Goal: Task Accomplishment & Management: Manage account settings

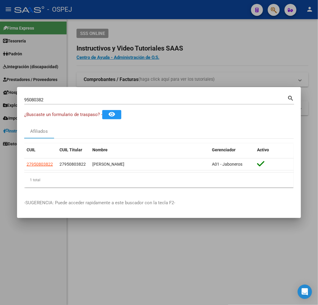
click at [172, 60] on div at bounding box center [159, 152] width 318 height 305
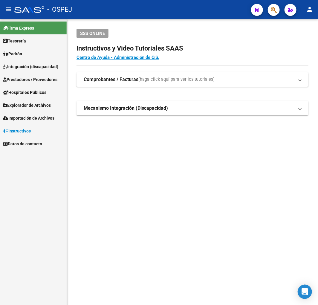
click at [31, 41] on link "Tesorería" at bounding box center [33, 40] width 67 height 13
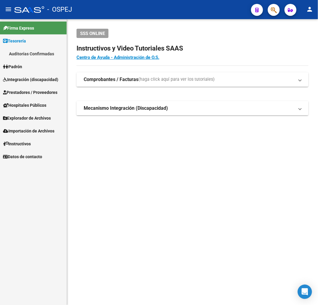
click at [31, 79] on span "Integración (discapacidad)" at bounding box center [30, 79] width 55 height 7
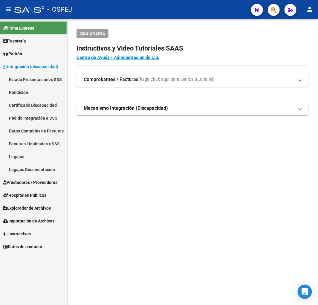
click at [53, 85] on link "Estado Presentaciones SSS" at bounding box center [33, 79] width 67 height 13
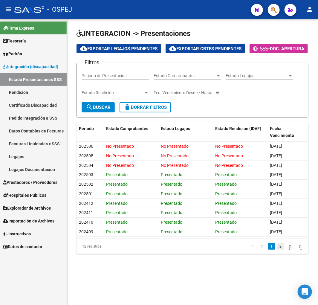
click at [277, 250] on link "2" at bounding box center [280, 246] width 7 height 7
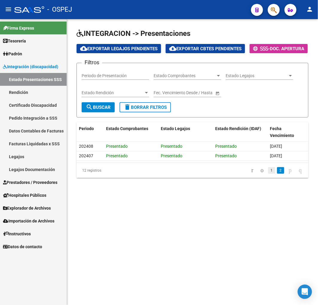
click at [268, 174] on link "1" at bounding box center [271, 170] width 7 height 7
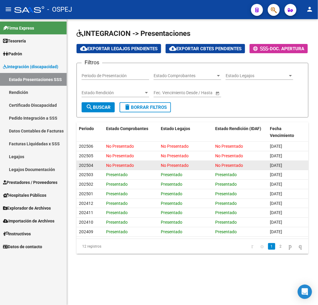
click at [92, 168] on span "202504" at bounding box center [86, 165] width 14 height 5
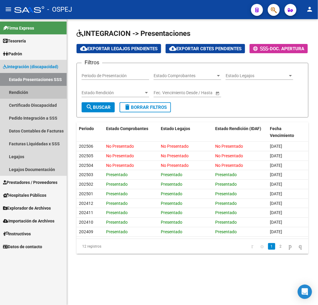
click at [41, 90] on link "Rendición" at bounding box center [33, 92] width 67 height 13
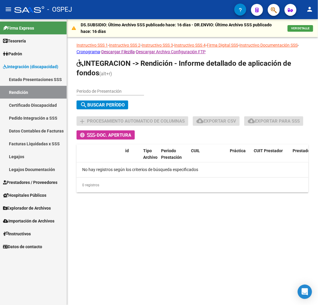
click at [47, 75] on link "Estado Presentaciones SSS" at bounding box center [33, 79] width 67 height 13
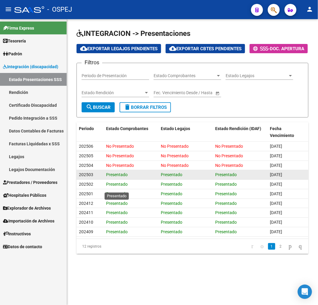
click at [113, 177] on span "Presentado" at bounding box center [117, 174] width 22 height 5
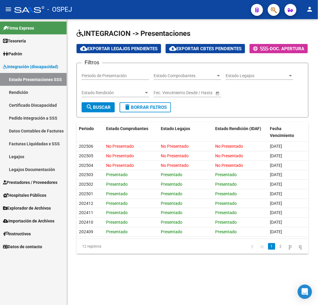
click at [19, 89] on link "Rendición" at bounding box center [33, 92] width 67 height 13
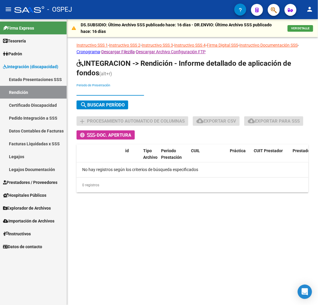
click at [109, 89] on input "Periodo de Presentación" at bounding box center [111, 91] width 68 height 5
click at [45, 81] on link "Estado Presentaciones SSS" at bounding box center [33, 79] width 67 height 13
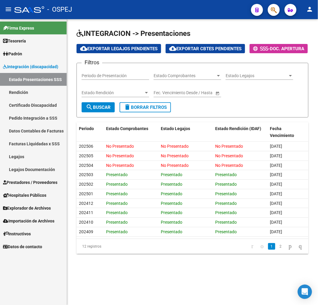
click at [25, 94] on link "Rendición" at bounding box center [33, 92] width 67 height 13
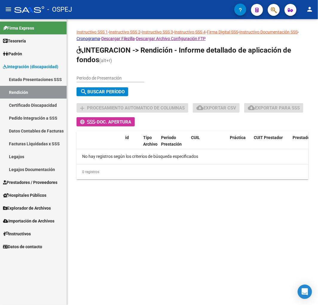
click at [118, 66] on h1 "INTEGRACION -> Rendición - Informe detallado de aplicación de fondos (alt+r)" at bounding box center [193, 55] width 232 height 20
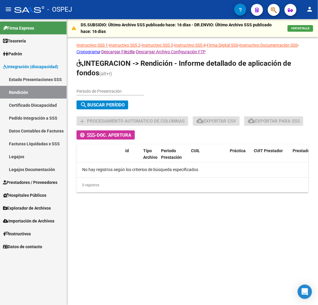
click at [111, 91] on input "Periodo de Presentación" at bounding box center [111, 91] width 68 height 5
type input "202503"
click at [48, 119] on link "Pedido Integración a SSS" at bounding box center [33, 118] width 67 height 13
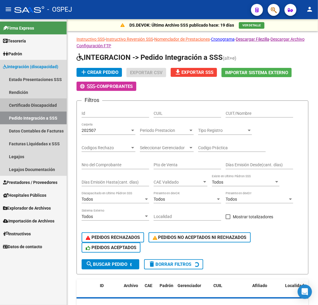
click at [50, 106] on link "Certificado Discapacidad" at bounding box center [33, 105] width 67 height 13
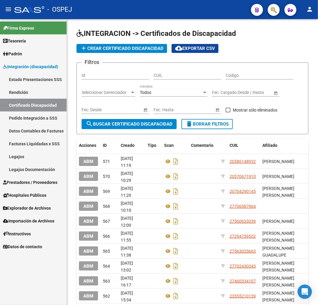
click at [38, 78] on link "Estado Presentaciones SSS" at bounding box center [33, 79] width 67 height 13
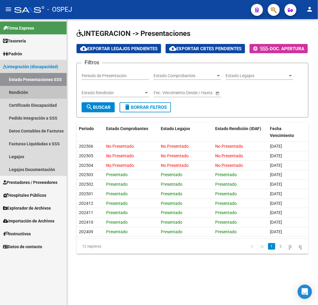
click at [21, 92] on link "Rendición" at bounding box center [33, 92] width 67 height 13
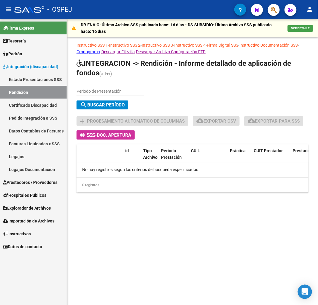
click at [109, 89] on input "Periodo de Presentación" at bounding box center [111, 91] width 68 height 5
type input "202503"
click at [105, 105] on span "search Buscar Período" at bounding box center [102, 104] width 45 height 5
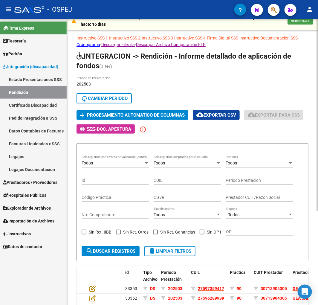
scroll to position [7, 0]
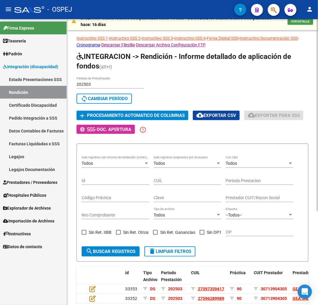
click at [115, 85] on input "202503" at bounding box center [111, 84] width 68 height 5
click at [114, 85] on input "202503" at bounding box center [111, 84] width 68 height 5
click at [89, 83] on input "202503" at bounding box center [111, 84] width 68 height 5
click at [91, 83] on input "202503" at bounding box center [111, 84] width 68 height 5
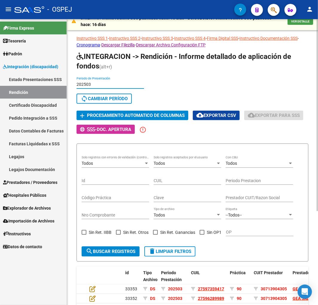
click at [90, 83] on input "202503" at bounding box center [111, 84] width 68 height 5
click at [92, 86] on input "202503" at bounding box center [111, 84] width 68 height 5
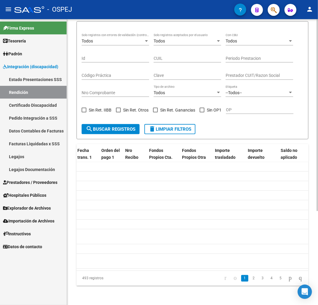
scroll to position [0, 568]
click at [250, 277] on link "2" at bounding box center [253, 278] width 7 height 7
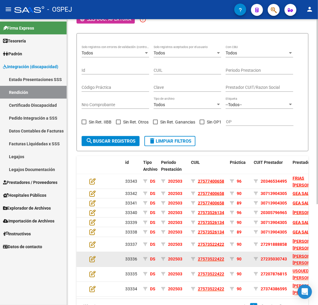
scroll to position [40, 0]
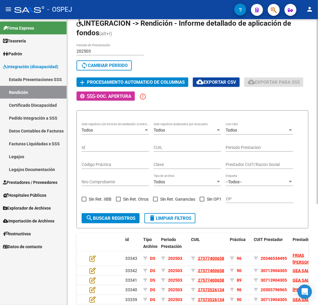
click at [179, 129] on div "Todos" at bounding box center [185, 130] width 62 height 5
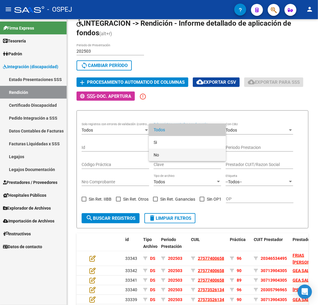
click at [166, 157] on span "No" at bounding box center [188, 155] width 68 height 13
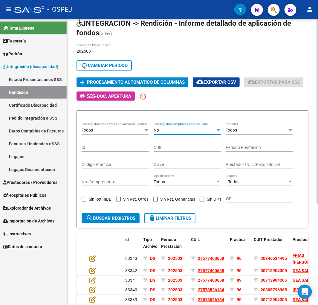
click at [121, 130] on div "Todos" at bounding box center [113, 130] width 62 height 5
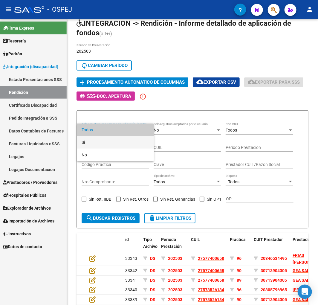
click at [97, 142] on span "Si" at bounding box center [116, 142] width 68 height 13
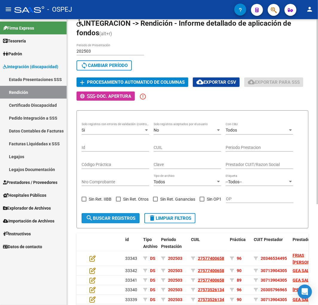
click at [99, 214] on button "search Buscar registros" at bounding box center [111, 218] width 58 height 10
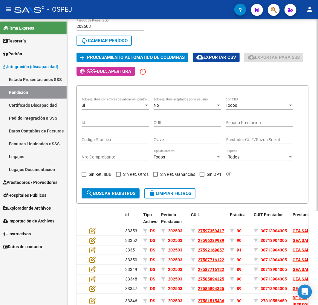
scroll to position [0, 0]
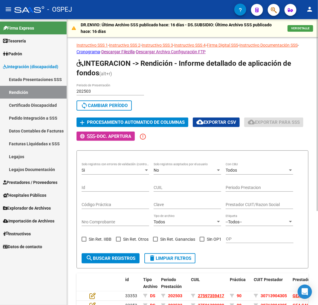
click at [108, 166] on div "Si Solo registros con errores de validación (control 623 instructivo de rendici…" at bounding box center [116, 169] width 68 height 12
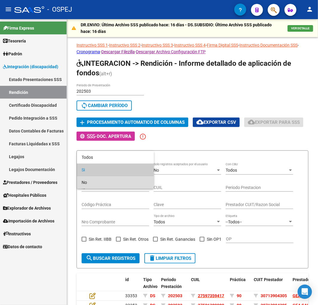
click at [97, 181] on span "No" at bounding box center [116, 182] width 68 height 13
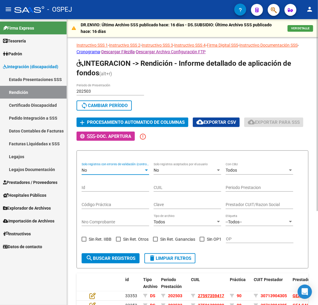
click at [105, 168] on div "No" at bounding box center [113, 170] width 62 height 5
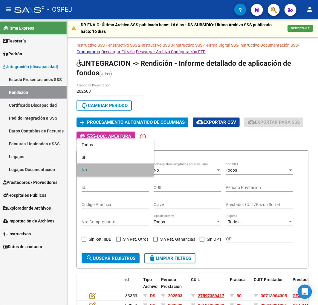
click at [94, 171] on span "No" at bounding box center [116, 170] width 68 height 13
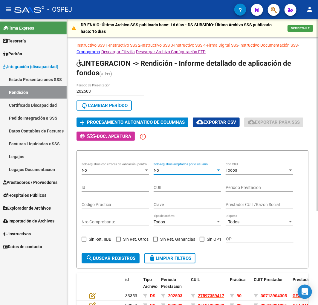
click at [193, 169] on div "No" at bounding box center [185, 170] width 62 height 5
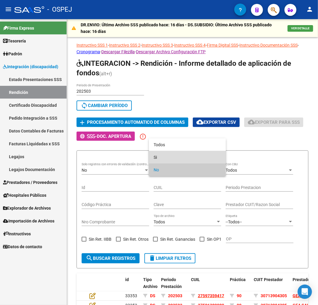
click at [176, 155] on span "Si" at bounding box center [188, 157] width 68 height 13
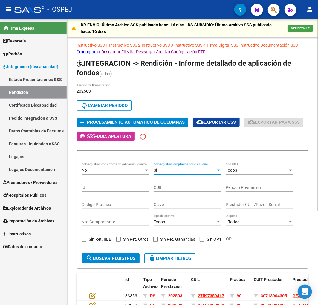
click at [124, 259] on span "search Buscar registros" at bounding box center [111, 258] width 50 height 5
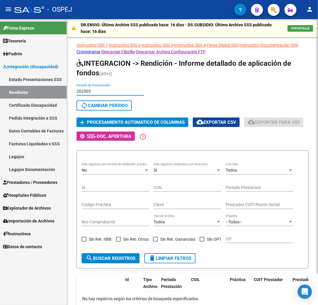
click at [132, 92] on input "202503" at bounding box center [111, 91] width 68 height 5
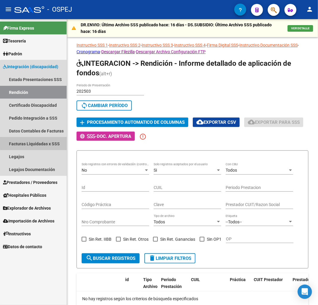
click at [44, 143] on link "Facturas Liquidadas x SSS" at bounding box center [33, 143] width 67 height 13
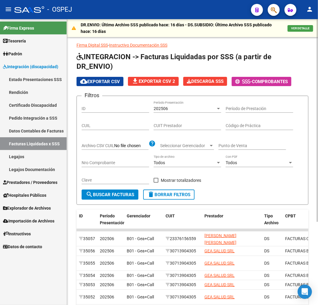
click at [168, 108] on span "202506" at bounding box center [161, 108] width 14 height 5
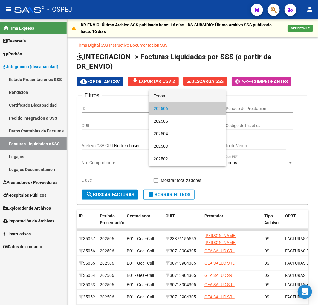
click at [174, 96] on span "Todos" at bounding box center [188, 96] width 68 height 13
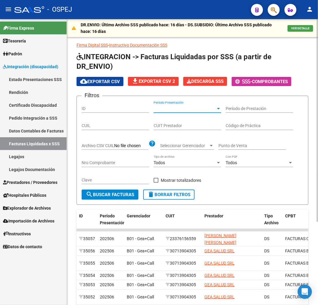
click at [122, 162] on input "Nro Comprobante" at bounding box center [116, 162] width 68 height 5
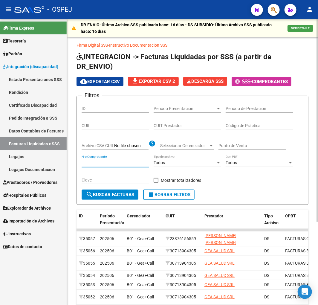
type input "3"
click at [125, 128] on input "CUIL" at bounding box center [116, 125] width 68 height 5
paste input "27-55286647-4"
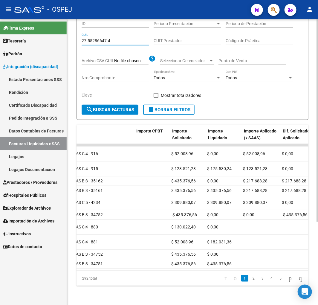
scroll to position [0, 223]
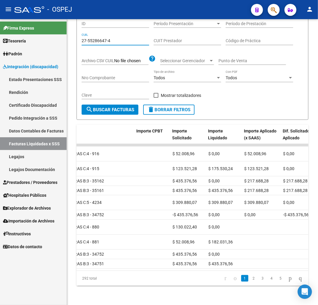
type input "27-55286647-4"
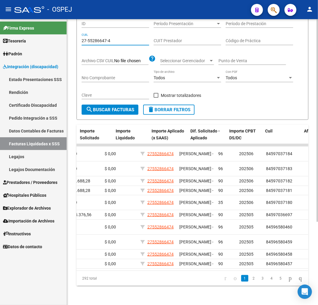
scroll to position [0, 0]
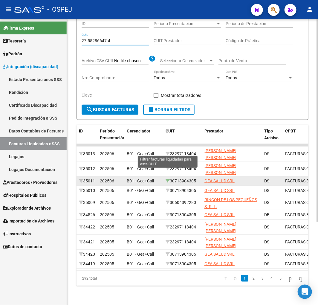
click at [168, 179] on icon at bounding box center [168, 181] width 4 height 4
type input "30-71390430-5"
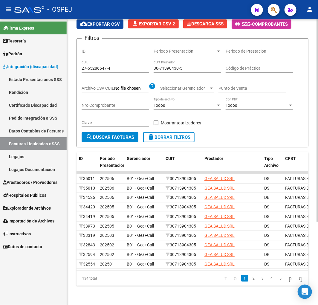
click at [110, 156] on span "Período Presentación" at bounding box center [112, 162] width 25 height 12
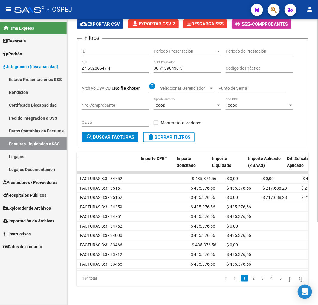
scroll to position [0, 228]
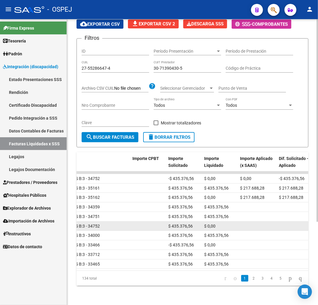
drag, startPoint x: 198, startPoint y: 195, endPoint x: 149, endPoint y: 193, distance: 49.1
click at [150, 222] on div "34420 202505 B01 - Gea+Call 30713904305 GEA SALUD SRL DS FACTURAS B: 3 - 34752 …" at bounding box center [185, 227] width 673 height 10
drag, startPoint x: 204, startPoint y: 200, endPoint x: 228, endPoint y: 196, distance: 24.7
click at [224, 222] on datatable-body-cell "$ 0,00" at bounding box center [220, 226] width 36 height 9
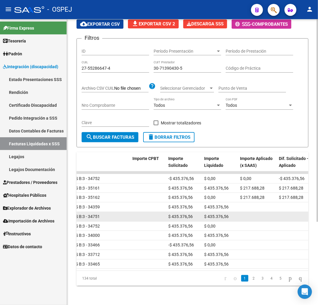
drag, startPoint x: 197, startPoint y: 183, endPoint x: 157, endPoint y: 180, distance: 39.6
click at [159, 212] on div "34419 202505 B01 - Gea+Call 30713904305 GEA SALUD SRL DS FACTURAS B: 3 - 34751 …" at bounding box center [185, 217] width 673 height 10
drag, startPoint x: 237, startPoint y: 183, endPoint x: 204, endPoint y: 184, distance: 33.2
click at [204, 212] on datatable-body-cell "$ 435.376,56" at bounding box center [220, 216] width 36 height 9
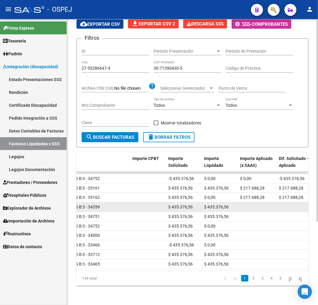
drag, startPoint x: 197, startPoint y: 168, endPoint x: 164, endPoint y: 171, distance: 34.0
click at [164, 203] on div "33973 202505 B01 - Gea+Call 30713904305 GEA SALUD SRL DS FACTURAS B: 3 - 34359 …" at bounding box center [185, 208] width 673 height 10
drag, startPoint x: 237, startPoint y: 165, endPoint x: 190, endPoint y: 164, distance: 47.6
click at [190, 203] on div "33973 202505 B01 - Gea+Call 30713904305 GEA SALUD SRL DS FACTURAS B: 3 - 34359 …" at bounding box center [185, 208] width 673 height 10
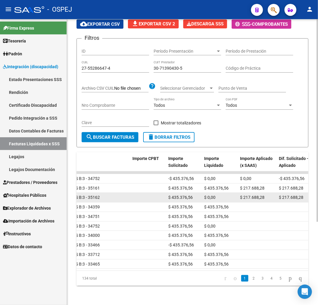
drag, startPoint x: 198, startPoint y: 152, endPoint x: 139, endPoint y: 152, distance: 58.9
click at [139, 193] on div "35011 202506 B01 - Gea+Call 30713904305 GEA SALUD SRL DS FACTURAS B: 3 - 35162 …" at bounding box center [185, 198] width 673 height 10
drag, startPoint x: 220, startPoint y: 152, endPoint x: 201, endPoint y: 153, distance: 18.9
click at [201, 193] on div "35011 202506 B01 - Gea+Call 30713904305 GEA SALUD SRL DS FACTURAS B: 3 - 35162 …" at bounding box center [185, 198] width 673 height 10
drag, startPoint x: 196, startPoint y: 139, endPoint x: 151, endPoint y: 147, distance: 45.5
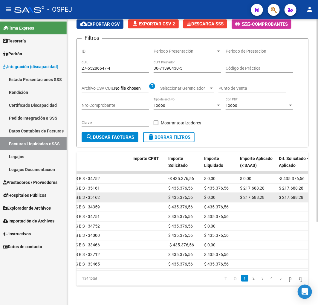
click at [177, 184] on datatable-body-cell "$ 435.376,56" at bounding box center [184, 188] width 36 height 9
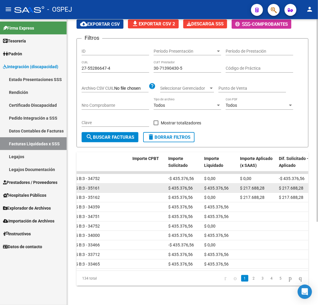
drag, startPoint x: 235, startPoint y: 139, endPoint x: 222, endPoint y: 141, distance: 13.1
click at [233, 185] on div "$ 435.376,56" at bounding box center [219, 188] width 31 height 7
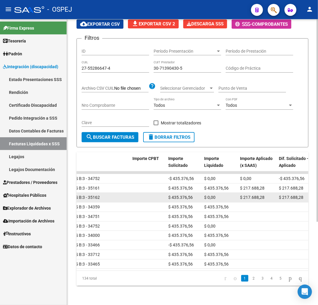
click at [187, 193] on datatable-body-cell "$ 435.376,56" at bounding box center [184, 197] width 36 height 9
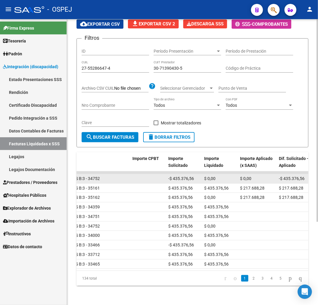
click at [190, 176] on span "-$ 435.376,56" at bounding box center [181, 178] width 26 height 5
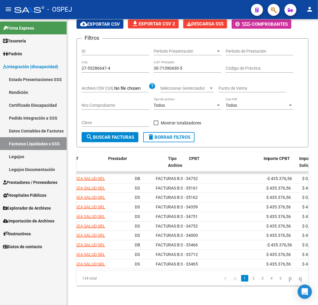
scroll to position [0, 0]
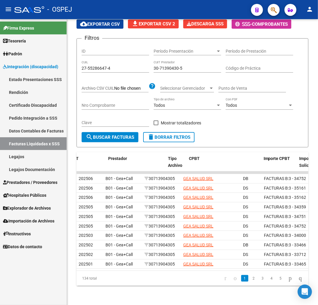
drag, startPoint x: 148, startPoint y: 195, endPoint x: 66, endPoint y: 201, distance: 82.1
click at [66, 201] on mat-sidenav-container "Firma Express Tesorería Auditorías Confirmadas Padrón Afiliados Empadronados Mo…" at bounding box center [159, 162] width 318 height 286
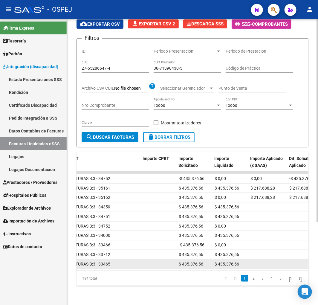
scroll to position [0, 216]
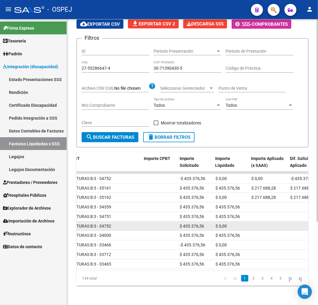
click at [161, 222] on datatable-body-cell at bounding box center [159, 226] width 36 height 9
drag, startPoint x: 130, startPoint y: 192, endPoint x: 91, endPoint y: 197, distance: 38.9
click at [91, 222] on datatable-body-cell "FACTURAS B: 3 - 34752" at bounding box center [104, 226] width 75 height 9
click at [197, 224] on span "$ 435.376,56" at bounding box center [192, 226] width 25 height 5
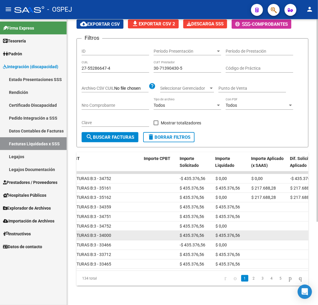
click at [200, 231] on datatable-body-cell "$ 435.376,56" at bounding box center [195, 235] width 36 height 9
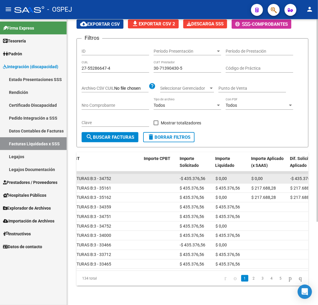
click at [197, 176] on span "-$ 435.376,56" at bounding box center [193, 178] width 26 height 5
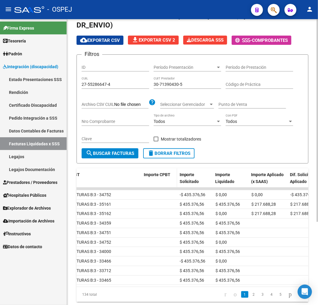
scroll to position [0, 0]
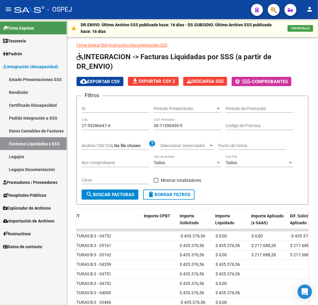
drag, startPoint x: 197, startPoint y: 128, endPoint x: 28, endPoint y: 128, distance: 168.4
click at [53, 124] on mat-sidenav-container "Firma Express Tesorería Auditorías Confirmadas Padrón Afiliados Empadronados Mo…" at bounding box center [159, 162] width 318 height 286
drag, startPoint x: 115, startPoint y: 128, endPoint x: 0, endPoint y: 126, distance: 115.5
click at [7, 126] on mat-sidenav-container "Firma Express Tesorería Auditorías Confirmadas Padrón Afiliados Empadronados Mo…" at bounding box center [159, 162] width 318 height 286
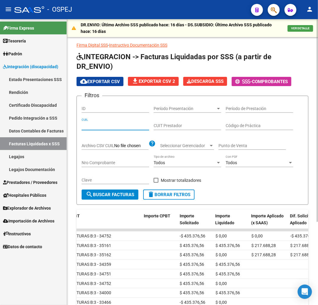
click at [113, 164] on input "Nro Comprobante" at bounding box center [116, 162] width 68 height 5
paste input "35162"
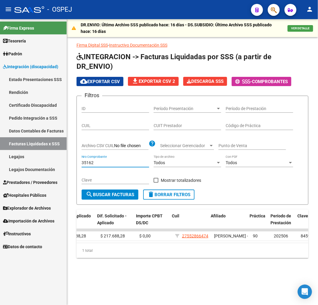
scroll to position [0, 419]
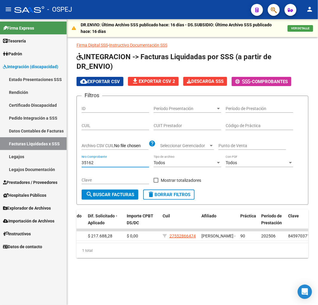
type input "35162"
click at [184, 111] on span "Período Presentación" at bounding box center [185, 108] width 62 height 5
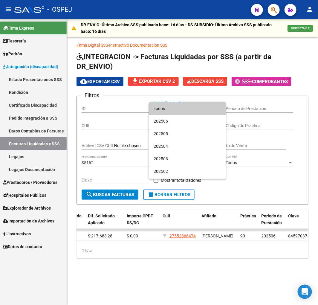
click at [217, 92] on div at bounding box center [159, 152] width 318 height 305
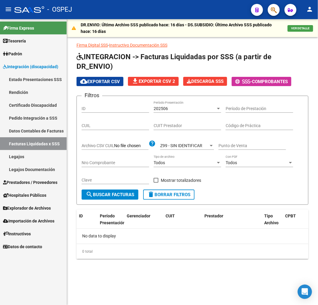
click at [25, 182] on span "Prestadores / Proveedores" at bounding box center [30, 182] width 54 height 7
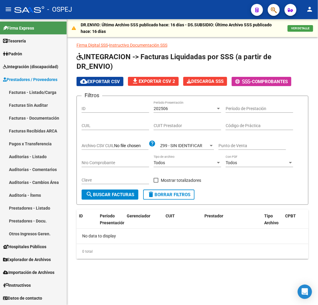
click at [45, 153] on link "Auditorías - Listado" at bounding box center [33, 156] width 67 height 13
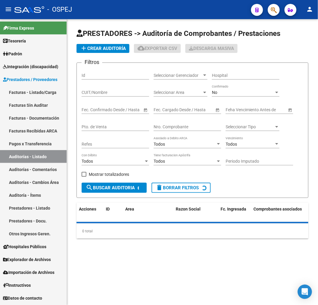
click at [235, 90] on div "No" at bounding box center [243, 92] width 62 height 5
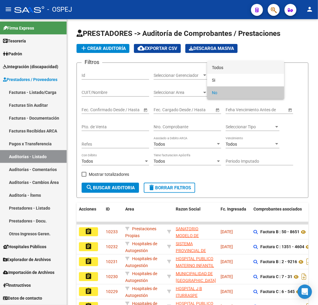
click at [235, 67] on span "Todos" at bounding box center [246, 67] width 68 height 13
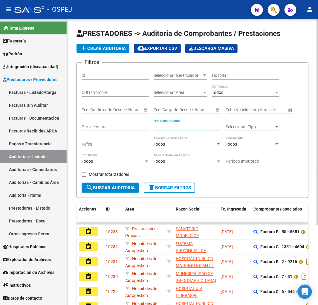
click at [179, 127] on input "Nro. Comprobante" at bounding box center [188, 126] width 68 height 5
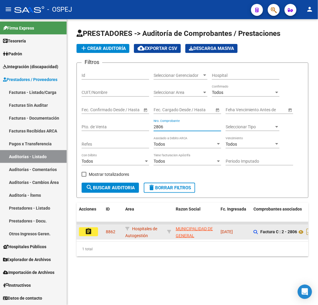
type input "2806"
click at [91, 231] on mat-icon "assignment" at bounding box center [88, 231] width 7 height 7
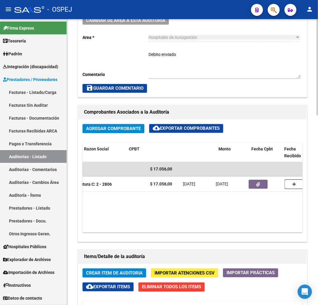
scroll to position [0, 59]
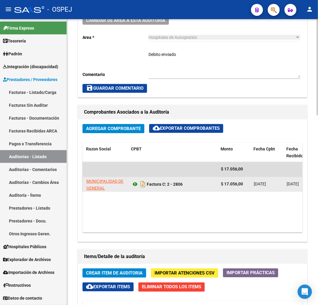
click at [134, 186] on icon at bounding box center [135, 184] width 8 height 7
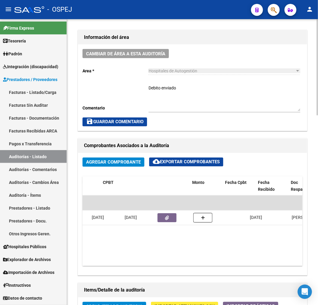
scroll to position [0, 222]
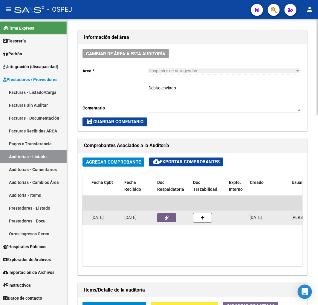
click at [171, 214] on button "button" at bounding box center [166, 218] width 19 height 9
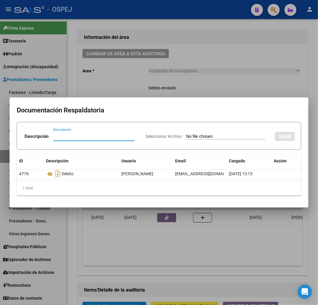
click at [201, 136] on input "Seleccionar Archivo" at bounding box center [225, 137] width 79 height 6
type input "C:\fakepath\N.C OSPEJaboneros (Fc2806).pdf"
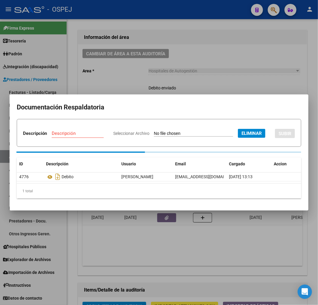
drag, startPoint x: 127, startPoint y: 118, endPoint x: 125, endPoint y: 121, distance: 3.8
click at [104, 131] on input "Descripción" at bounding box center [78, 133] width 52 height 5
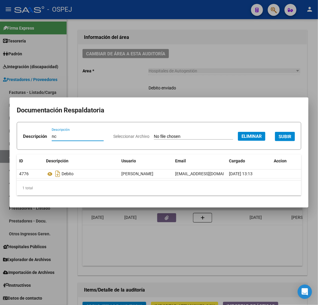
type input "nc"
click at [279, 139] on span "SUBIR" at bounding box center [285, 136] width 13 height 5
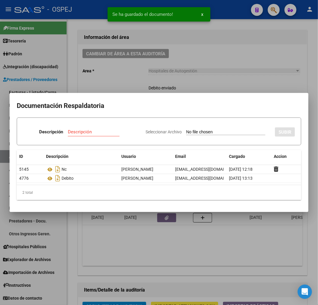
click at [197, 255] on div at bounding box center [159, 152] width 318 height 305
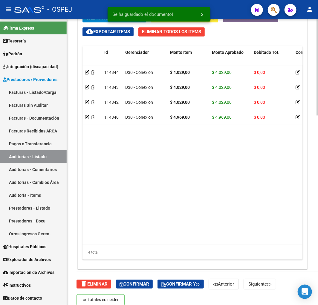
scroll to position [561, 0]
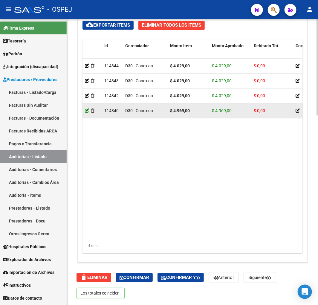
click at [87, 110] on icon at bounding box center [87, 111] width 4 height 4
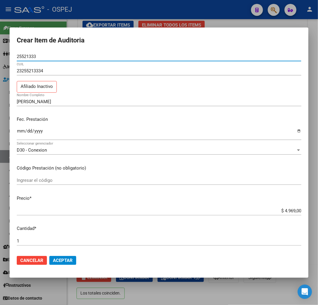
click at [289, 210] on input "$ 4.969,00" at bounding box center [159, 210] width 285 height 5
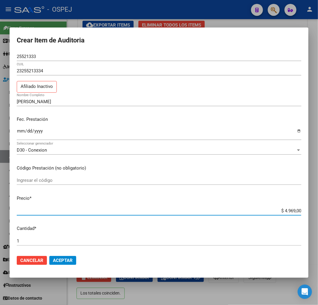
click at [289, 210] on input "$ 4.969,00" at bounding box center [159, 210] width 285 height 5
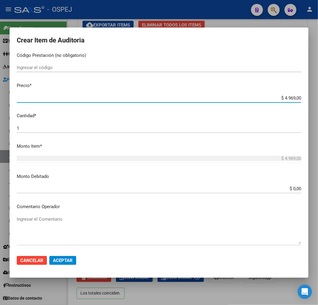
scroll to position [199, 0]
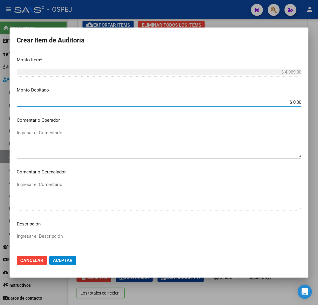
click at [290, 103] on input "$ 0,00" at bounding box center [159, 102] width 285 height 5
paste input "4.969"
type input "$ 4.969,00"
click at [63, 265] on mat-dialog-actions "Cancelar Aceptar" at bounding box center [159, 260] width 285 height 20
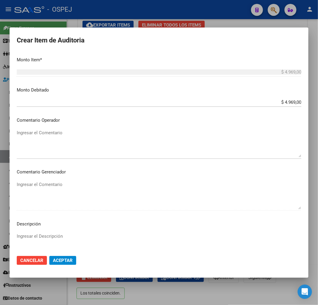
click at [65, 261] on span "Aceptar" at bounding box center [63, 260] width 20 height 5
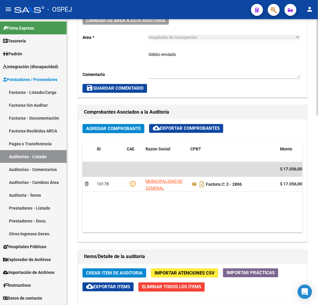
scroll to position [0, 176]
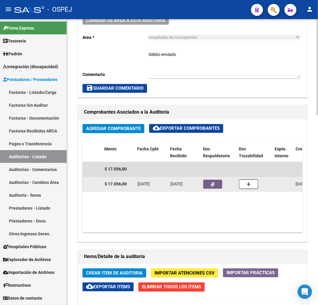
click at [210, 187] on button "button" at bounding box center [212, 184] width 19 height 9
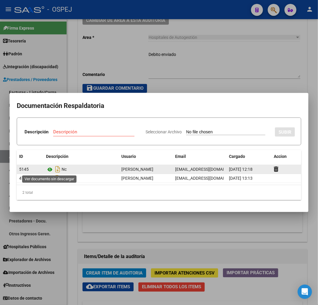
click at [49, 170] on icon at bounding box center [50, 169] width 8 height 7
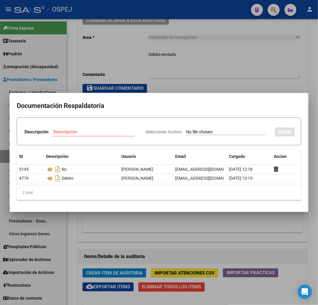
click at [205, 75] on div at bounding box center [159, 152] width 318 height 305
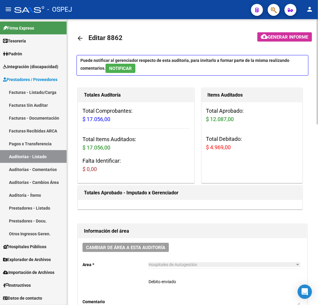
scroll to position [166, 0]
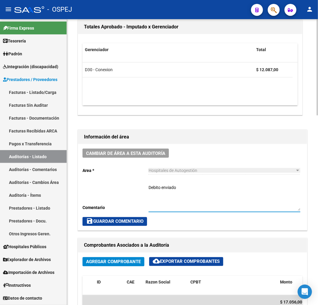
click at [217, 201] on textarea "Debito enviado" at bounding box center [225, 198] width 152 height 26
type textarea "[PERSON_NAME] enviado Y ACEPTADO"
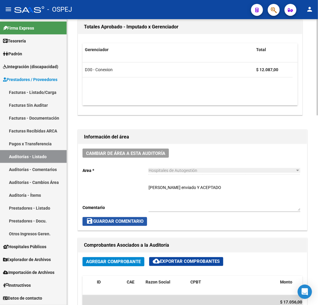
click at [127, 219] on span "save Guardar Comentario" at bounding box center [114, 221] width 57 height 5
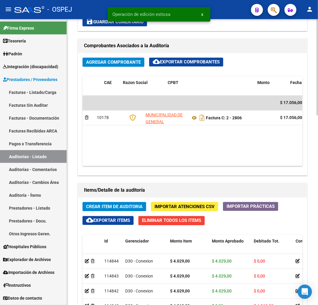
scroll to position [0, 167]
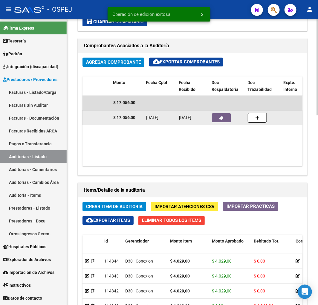
click at [212, 112] on datatable-body-cell at bounding box center [228, 118] width 36 height 15
click at [222, 124] on datatable-body-cell at bounding box center [228, 118] width 36 height 15
click at [223, 118] on button "button" at bounding box center [221, 118] width 19 height 9
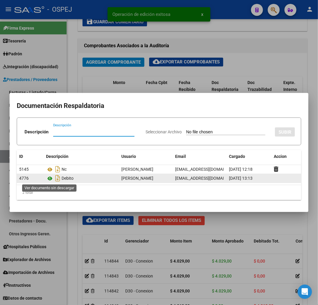
click at [49, 179] on icon at bounding box center [50, 178] width 8 height 7
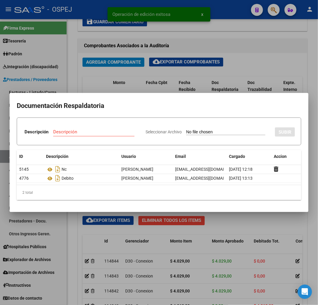
click at [126, 68] on div at bounding box center [159, 152] width 318 height 305
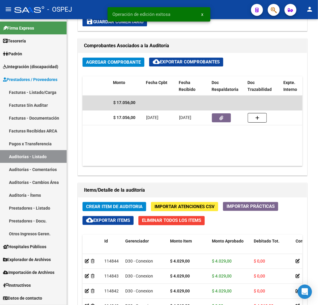
click at [41, 156] on link "Auditorías - Listado" at bounding box center [33, 156] width 67 height 13
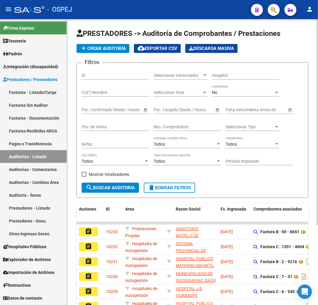
click at [180, 127] on input "Nro. Comprobante" at bounding box center [188, 126] width 68 height 5
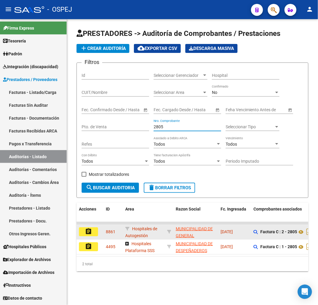
type input "2805"
click at [89, 233] on mat-icon "assignment" at bounding box center [88, 231] width 7 height 7
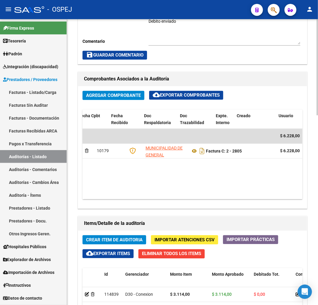
scroll to position [0, 297]
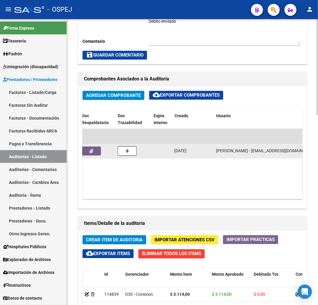
click at [94, 152] on button "button" at bounding box center [91, 151] width 19 height 9
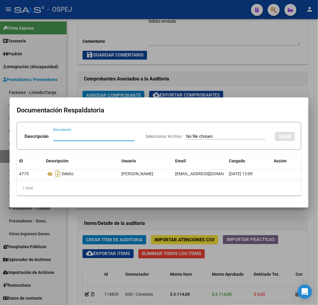
click at [186, 136] on input "Seleccionar Archivo" at bounding box center [225, 137] width 79 height 6
type input "C:\fakepath\N.C OSPEJaboneros (Fc2805).pdf"
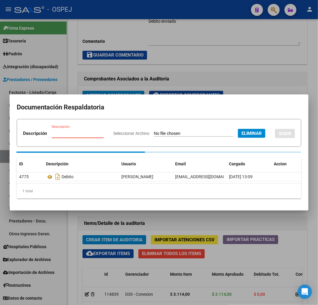
click at [104, 131] on input "Descripción" at bounding box center [78, 133] width 52 height 5
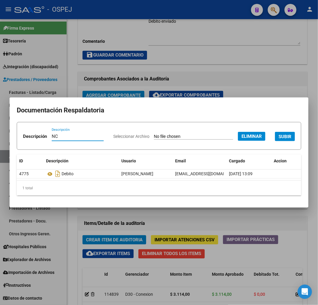
type input "NC"
click at [279, 139] on span "SUBIR" at bounding box center [285, 136] width 13 height 5
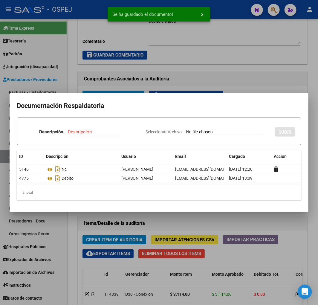
click at [264, 68] on div at bounding box center [159, 152] width 318 height 305
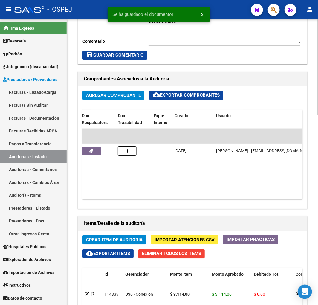
click at [187, 39] on textarea "Debito enviado" at bounding box center [225, 31] width 152 height 26
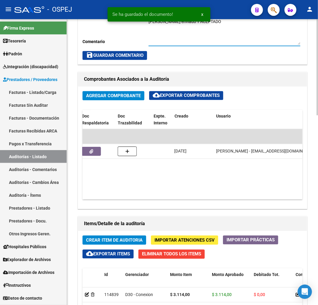
type textarea "[PERSON_NAME] enviado Y ACEPTADO"
click at [114, 56] on span "save Guardar Comentario" at bounding box center [114, 55] width 57 height 5
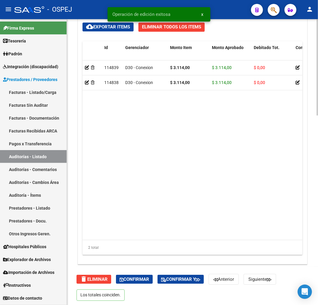
scroll to position [561, 0]
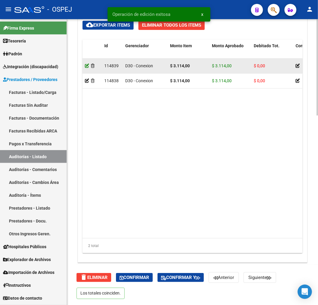
click at [88, 68] on icon at bounding box center [87, 66] width 4 height 4
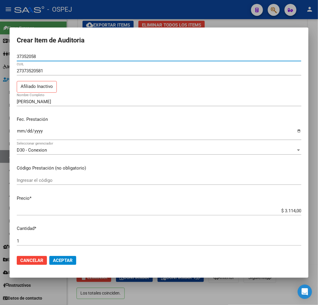
click at [290, 210] on input "$ 3.114,00" at bounding box center [159, 210] width 285 height 5
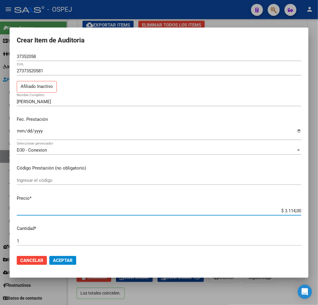
click at [290, 210] on input "$ 3.114,00" at bounding box center [159, 210] width 285 height 5
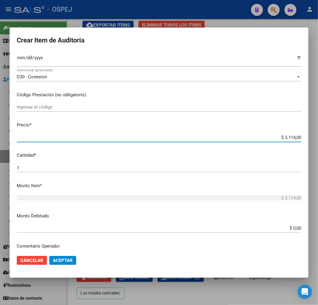
scroll to position [166, 0]
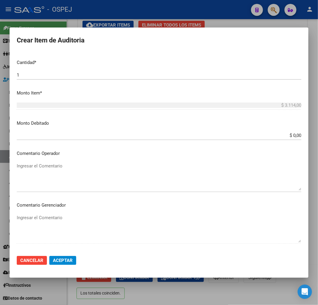
click at [288, 135] on input "$ 0,00" at bounding box center [159, 135] width 285 height 5
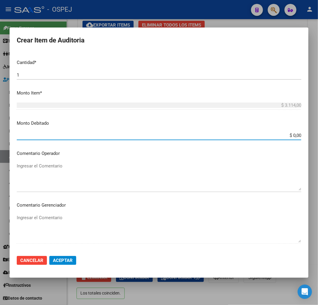
click at [288, 135] on input "$ 0,00" at bounding box center [159, 135] width 285 height 5
paste input "3.114"
type input "$ 3.114,00"
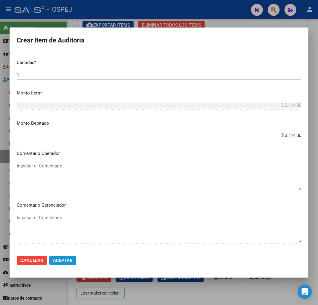
click at [76, 258] on button "Aceptar" at bounding box center [62, 260] width 27 height 9
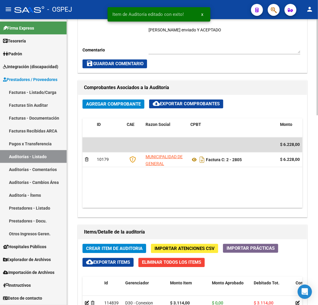
scroll to position [432, 0]
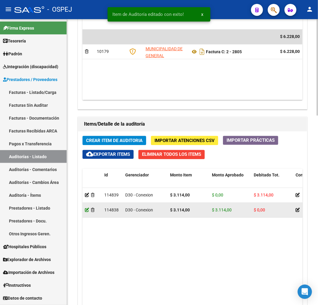
click at [87, 211] on icon at bounding box center [87, 210] width 4 height 4
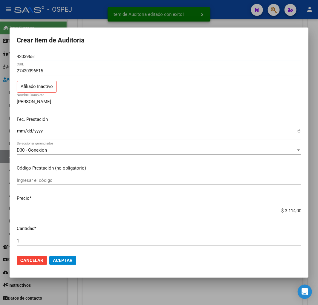
click at [290, 212] on input "$ 3.114,00" at bounding box center [159, 210] width 285 height 5
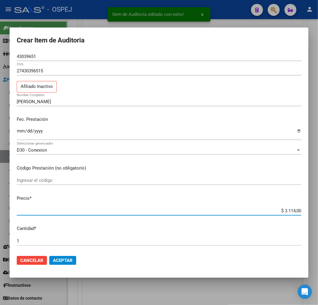
click at [290, 213] on input "$ 3.114,00" at bounding box center [159, 210] width 285 height 5
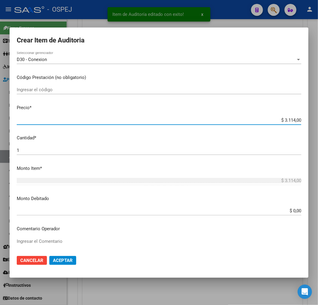
scroll to position [232, 0]
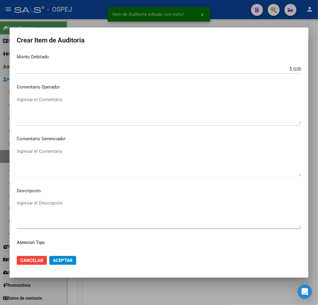
click at [289, 69] on input "$ 0,00" at bounding box center [159, 68] width 285 height 5
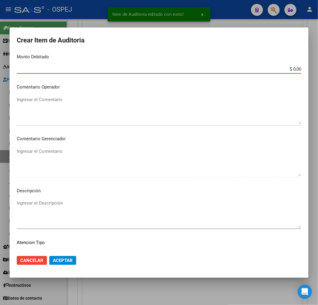
click at [289, 69] on input "$ 0,00" at bounding box center [159, 68] width 285 height 5
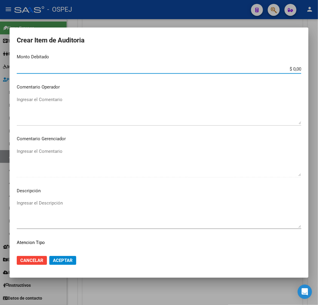
paste input "$ 3.114"
type input "$ 3.114,00"
click at [73, 262] on button "Aceptar" at bounding box center [62, 260] width 27 height 9
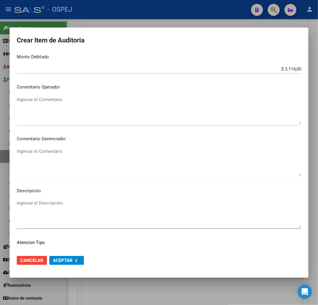
scroll to position [0, 0]
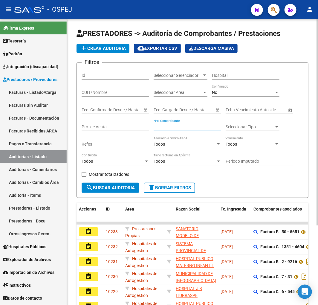
click at [171, 126] on input "Nro. Comprobante" at bounding box center [188, 126] width 68 height 5
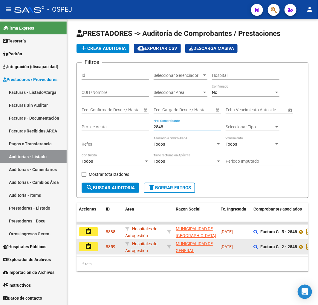
type input "2848"
click at [92, 246] on mat-icon "assignment" at bounding box center [88, 246] width 7 height 7
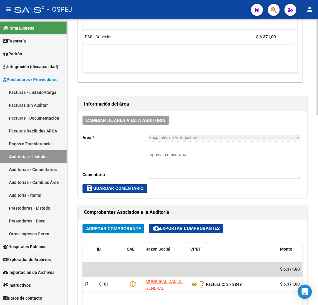
scroll to position [199, 0]
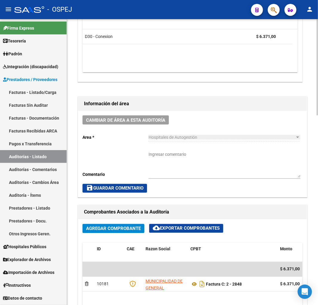
click at [216, 160] on textarea "Ingresar comentario" at bounding box center [225, 164] width 152 height 26
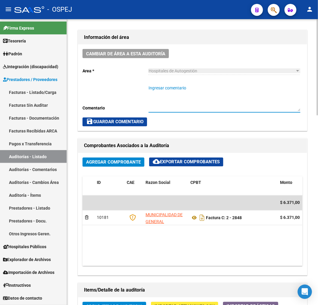
scroll to position [0, 117]
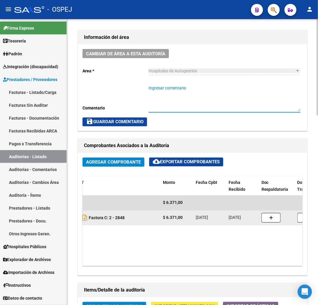
click at [272, 216] on icon "button" at bounding box center [271, 218] width 4 height 4
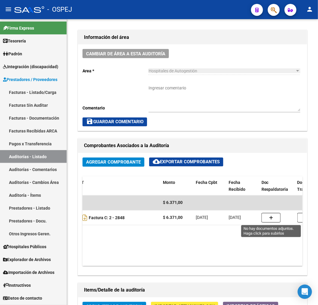
drag, startPoint x: 160, startPoint y: 267, endPoint x: 66, endPoint y: 262, distance: 94.4
click at [72, 263] on div "arrow_back Editar 8859 cloud_download Generar informe Puede notificar al gerenc…" at bounding box center [192, 177] width 251 height 847
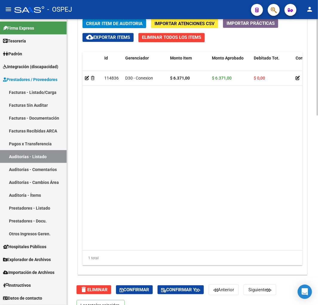
scroll to position [561, 0]
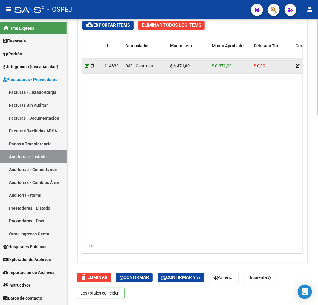
click at [88, 65] on icon at bounding box center [87, 66] width 4 height 4
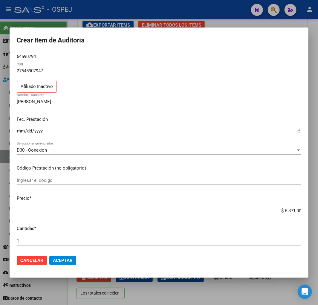
click at [297, 211] on app-form-text-field "Precio * $ 6.371,00 Ingresar el precio" at bounding box center [162, 204] width 290 height 19
click at [294, 208] on input "$ 6.371,00" at bounding box center [159, 210] width 285 height 5
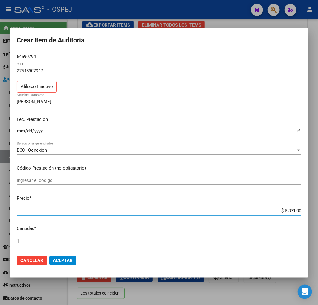
click at [294, 208] on input "$ 6.371,00" at bounding box center [159, 210] width 285 height 5
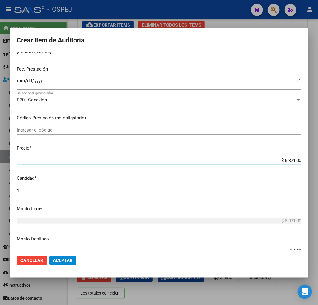
scroll to position [166, 0]
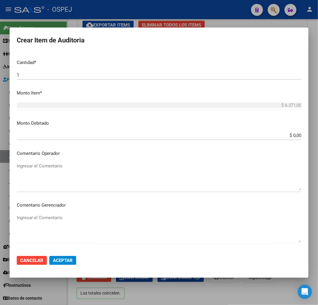
click at [291, 134] on input "$ 0,00" at bounding box center [159, 135] width 285 height 5
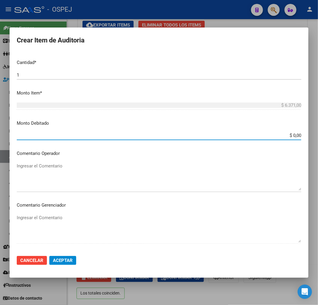
click at [291, 134] on input "$ 0,00" at bounding box center [159, 135] width 285 height 5
paste input "6.371"
type input "$ 6.371,00"
click at [64, 259] on span "Aceptar" at bounding box center [63, 260] width 20 height 5
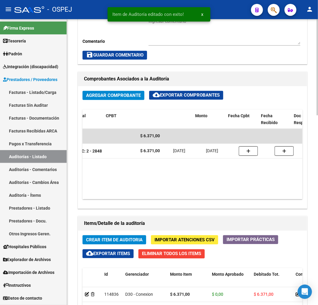
scroll to position [0, 148]
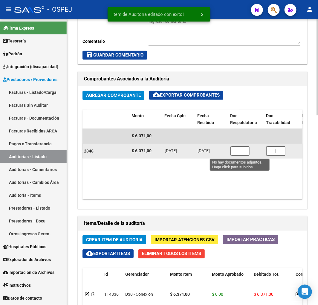
click at [244, 149] on button "button" at bounding box center [240, 152] width 19 height 10
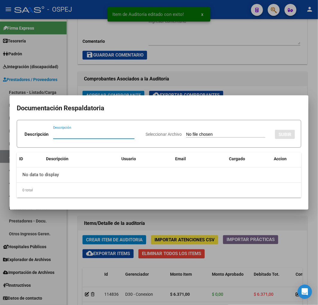
click at [202, 133] on input "Seleccionar Archivo" at bounding box center [225, 135] width 79 height 6
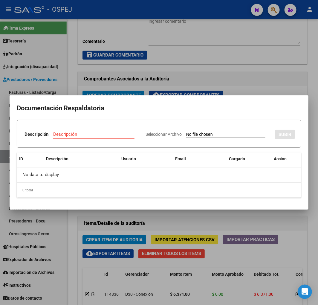
type input "C:\fakepath\N.C OSPEJaboneros (Fc2848).pdf"
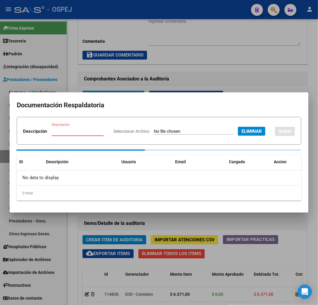
click at [104, 129] on input "Descripción" at bounding box center [78, 131] width 52 height 5
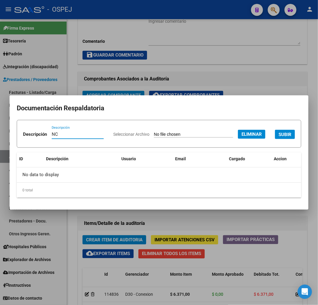
type input "NC"
click at [279, 137] on span "SUBIR" at bounding box center [285, 134] width 13 height 5
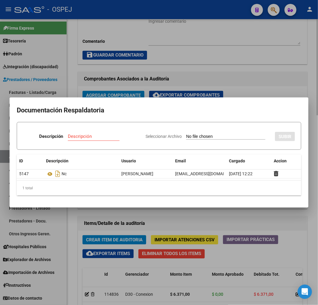
click at [223, 222] on div at bounding box center [159, 152] width 318 height 305
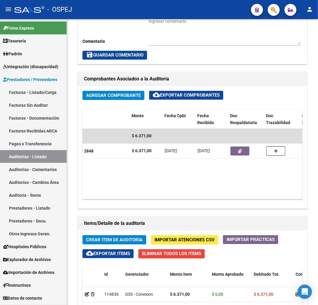
click at [47, 156] on link "Auditorías - Listado" at bounding box center [33, 156] width 67 height 13
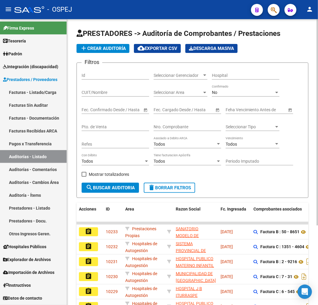
click at [175, 123] on div "Nro. Comprobante" at bounding box center [188, 125] width 68 height 12
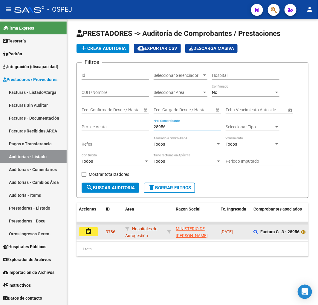
type input "28956"
click at [92, 237] on datatable-body-cell "assignment" at bounding box center [90, 232] width 27 height 15
click at [91, 236] on button "assignment" at bounding box center [88, 231] width 19 height 9
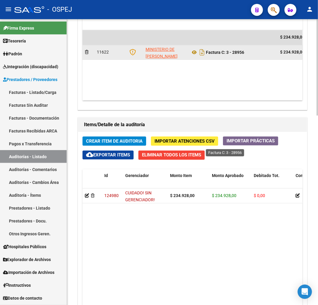
scroll to position [432, 0]
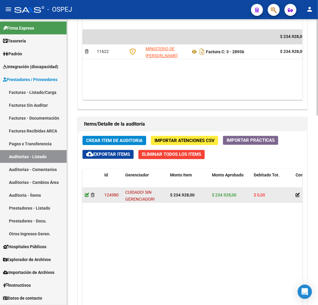
click at [85, 195] on icon at bounding box center [87, 195] width 4 height 4
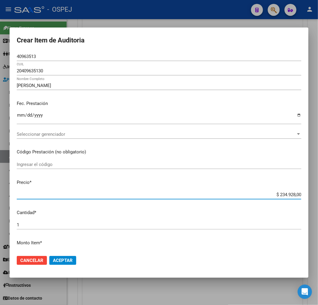
click at [287, 195] on input "$ 234.928,00" at bounding box center [159, 194] width 285 height 5
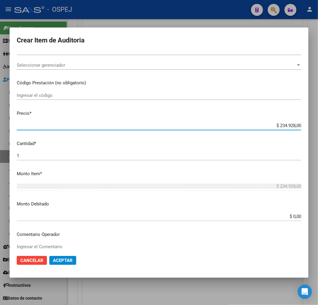
scroll to position [232, 0]
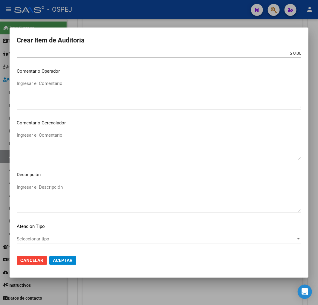
click at [293, 54] on input "$ 0,00" at bounding box center [159, 53] width 285 height 5
paste input "234.928"
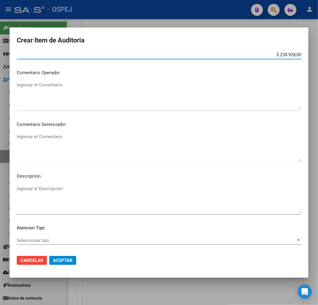
type input "$ 234.928,00"
click at [68, 260] on span "Aceptar" at bounding box center [63, 260] width 20 height 5
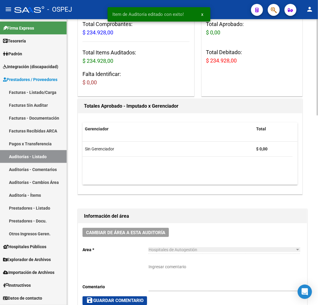
scroll to position [166, 0]
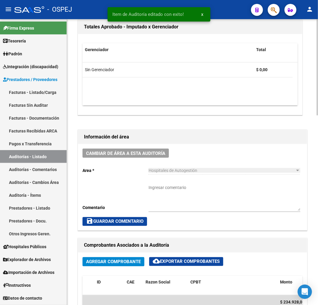
click at [185, 192] on textarea "Ingresar comentario" at bounding box center [225, 198] width 152 height 26
type textarea "DEBITO"
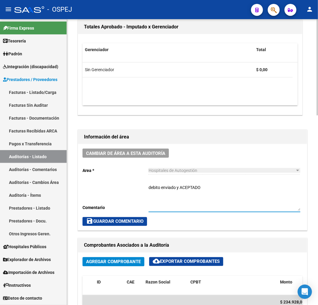
type textarea "debito enviado y ACEPTADO"
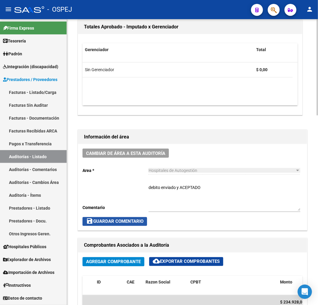
click at [133, 220] on span "save Guardar Comentario" at bounding box center [114, 221] width 57 height 5
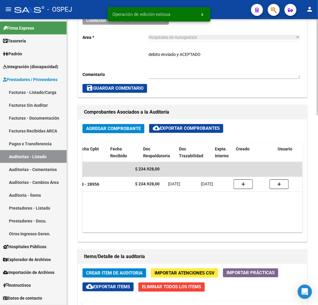
scroll to position [0, 235]
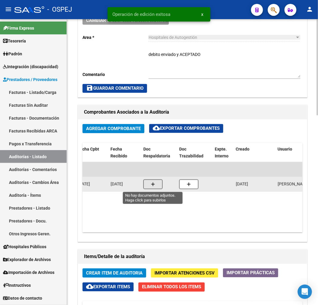
click at [153, 181] on button "button" at bounding box center [153, 185] width 19 height 10
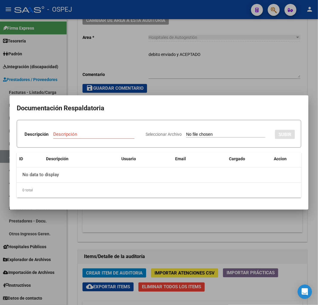
type input "C:\fakepath\3-28956 Nota Credito.pdf"
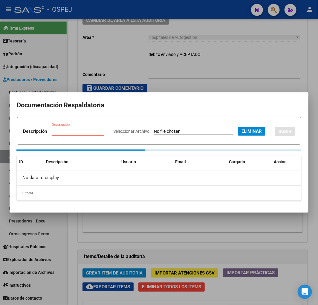
click at [103, 127] on div "Descripción" at bounding box center [78, 131] width 52 height 9
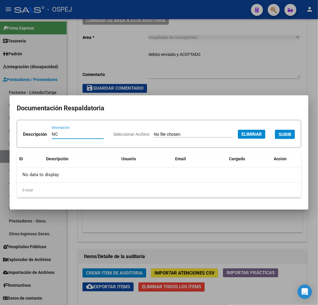
type input "NC"
click at [279, 137] on span "SUBIR" at bounding box center [285, 134] width 13 height 5
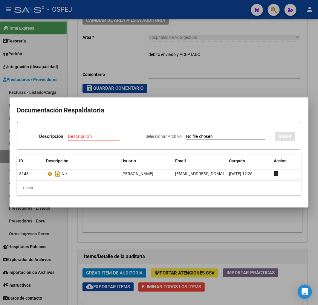
type input "C:\fakepath\Correo de Obra Social Personal Jaboneros - Fw_ NOTIFICACION INTERNA…"
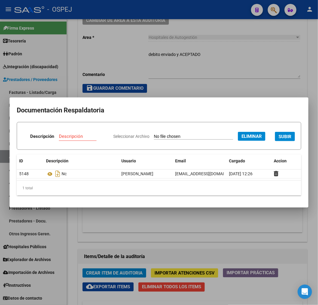
click at [104, 132] on div "Descripción" at bounding box center [81, 136] width 45 height 9
type input "RECHAZO INTERNACION"
click at [279, 139] on span "SUBIR" at bounding box center [285, 136] width 13 height 5
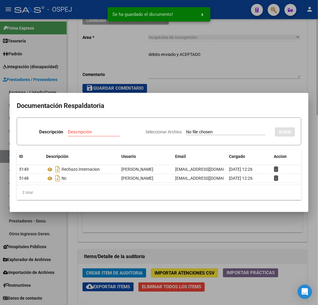
click at [294, 61] on div at bounding box center [159, 152] width 318 height 305
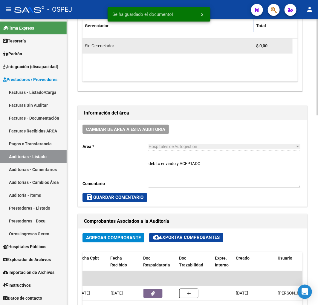
scroll to position [66, 0]
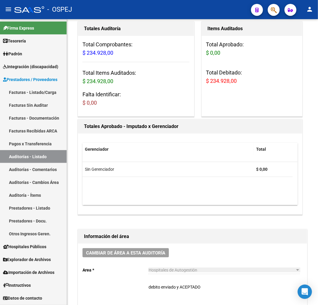
drag, startPoint x: 44, startPoint y: 157, endPoint x: 56, endPoint y: 161, distance: 12.1
click at [44, 157] on link "Auditorías - Listado" at bounding box center [33, 156] width 67 height 13
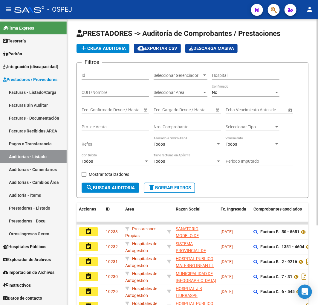
click at [111, 46] on span "add Crear Auditoría" at bounding box center [103, 48] width 46 height 5
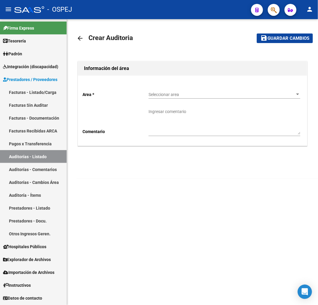
click at [204, 93] on span "Seleccionar area" at bounding box center [222, 94] width 147 height 5
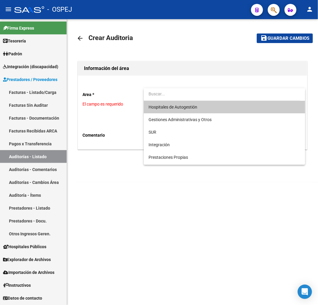
click at [189, 109] on span "Hospitales de Autogestión" at bounding box center [173, 107] width 49 height 5
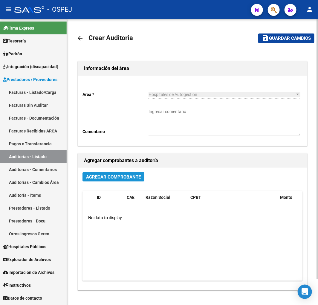
click at [139, 174] on span "Agregar Comprobante" at bounding box center [113, 176] width 55 height 5
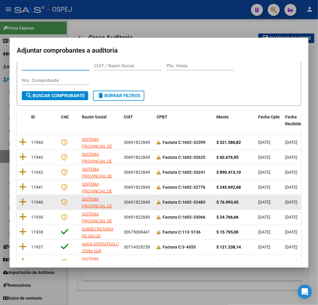
scroll to position [75, 0]
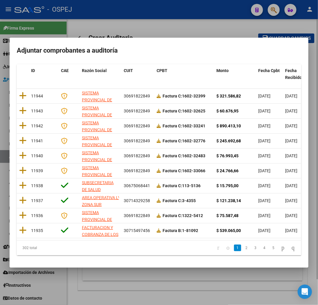
click at [179, 285] on div at bounding box center [159, 152] width 318 height 305
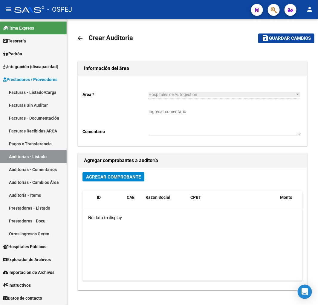
click at [38, 163] on link "Auditorías - Comentarios" at bounding box center [33, 169] width 67 height 13
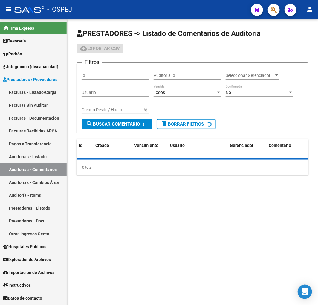
click at [42, 159] on link "Auditorías - Listado" at bounding box center [33, 156] width 67 height 13
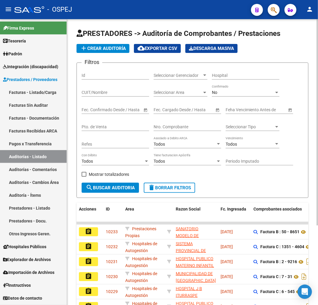
click at [192, 125] on input "Nro. Comprobante" at bounding box center [188, 126] width 68 height 5
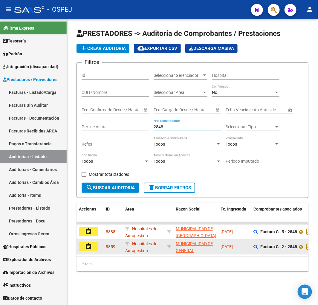
type input "2848"
click at [88, 249] on mat-icon "assignment" at bounding box center [88, 246] width 7 height 7
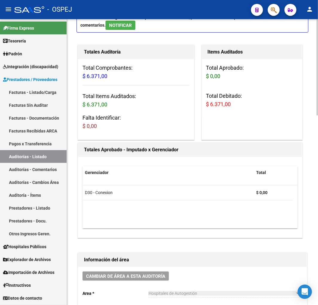
scroll to position [166, 0]
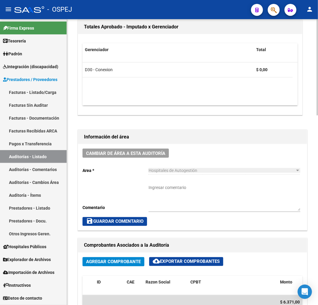
click at [206, 188] on textarea "Ingresar comentario" at bounding box center [225, 198] width 152 height 26
type textarea "f"
type textarea "debito enviado y ACEPTADO"
click at [115, 222] on span "save Guardar Comentario" at bounding box center [114, 221] width 57 height 5
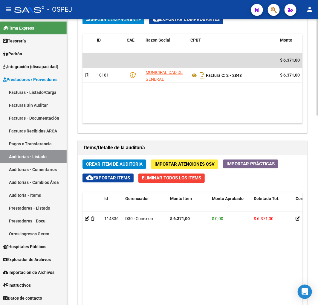
scroll to position [498, 0]
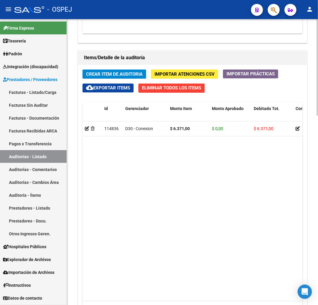
drag, startPoint x: 177, startPoint y: 172, endPoint x: 182, endPoint y: 174, distance: 5.0
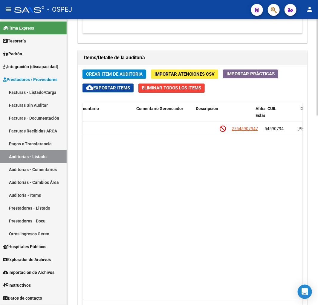
scroll to position [0, 280]
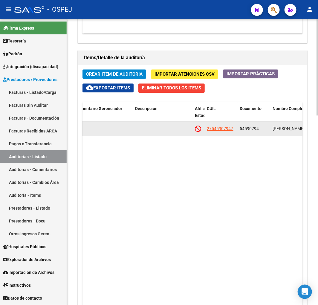
click at [246, 129] on span "54590794" at bounding box center [249, 128] width 19 height 5
click at [245, 130] on span "54590794" at bounding box center [249, 128] width 19 height 5
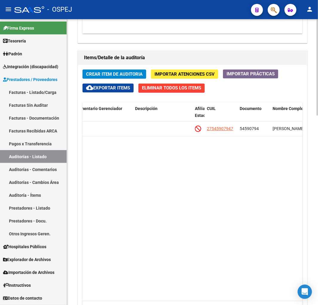
click at [211, 161] on datatable-body "114836 D30 - Conexion $ 6.371,00 $ 0,00 $ 6.371,00 27545907947 54590794 [PERSON…" at bounding box center [193, 210] width 220 height 179
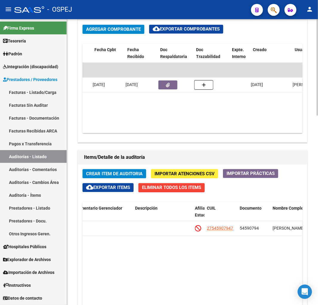
scroll to position [0, 222]
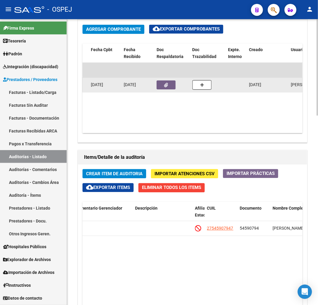
click at [165, 83] on icon "button" at bounding box center [167, 85] width 4 height 4
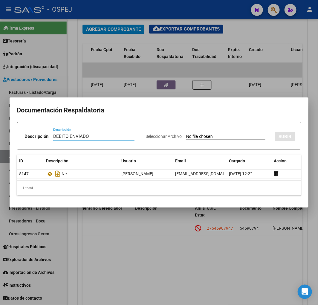
type input "DEBITO ENVIADO"
click at [197, 136] on input "Seleccionar Archivo" at bounding box center [225, 137] width 79 height 6
type input "C:\fakepath\Correo de Obra Social Personal Jaboneros - DEBITO.pdf"
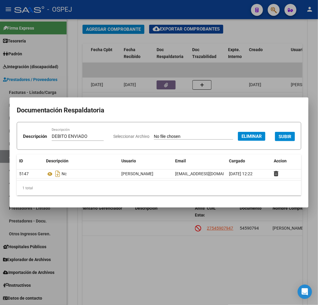
click at [275, 141] on button "SUBIR" at bounding box center [285, 136] width 20 height 9
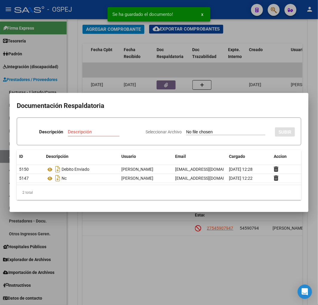
click at [156, 271] on div at bounding box center [159, 152] width 318 height 305
